Goal: Information Seeking & Learning: Learn about a topic

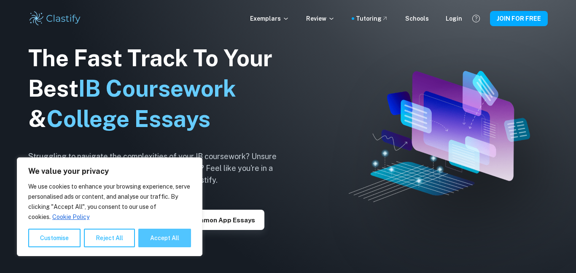
click at [169, 236] on button "Accept All" at bounding box center [164, 238] width 53 height 19
checkbox input "true"
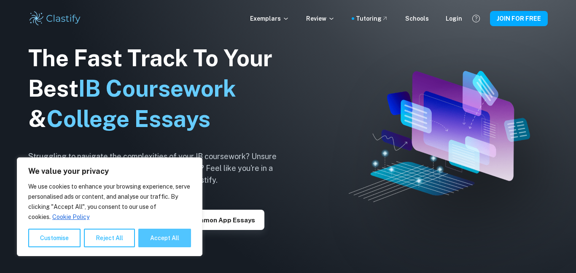
checkbox input "true"
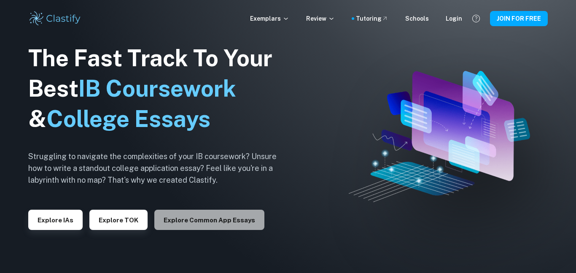
click at [219, 216] on button "Explore Common App essays" at bounding box center [209, 220] width 110 height 20
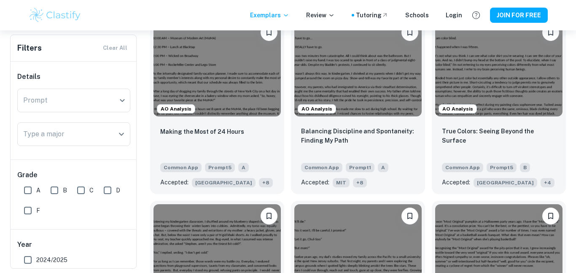
scroll to position [834, 0]
